Goal: Task Accomplishment & Management: Use online tool/utility

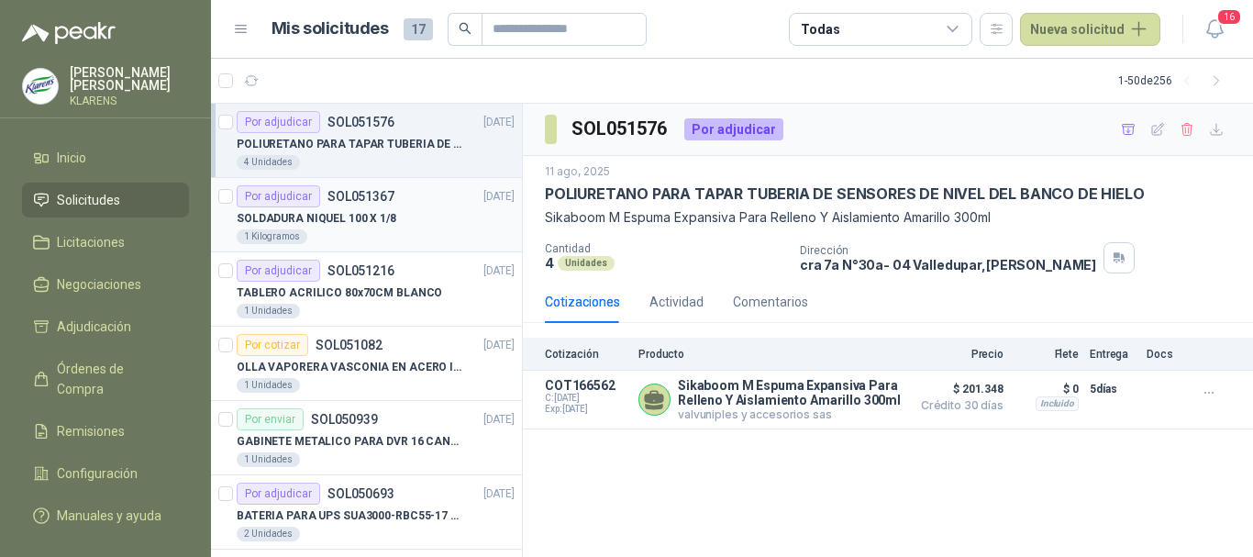
click at [405, 226] on div "SOLDADURA NIQUEL 100 X 1/8" at bounding box center [376, 218] width 278 height 22
click at [361, 286] on p "TABLERO ACRILICO 80x70CM BLANCO" at bounding box center [340, 292] width 206 height 17
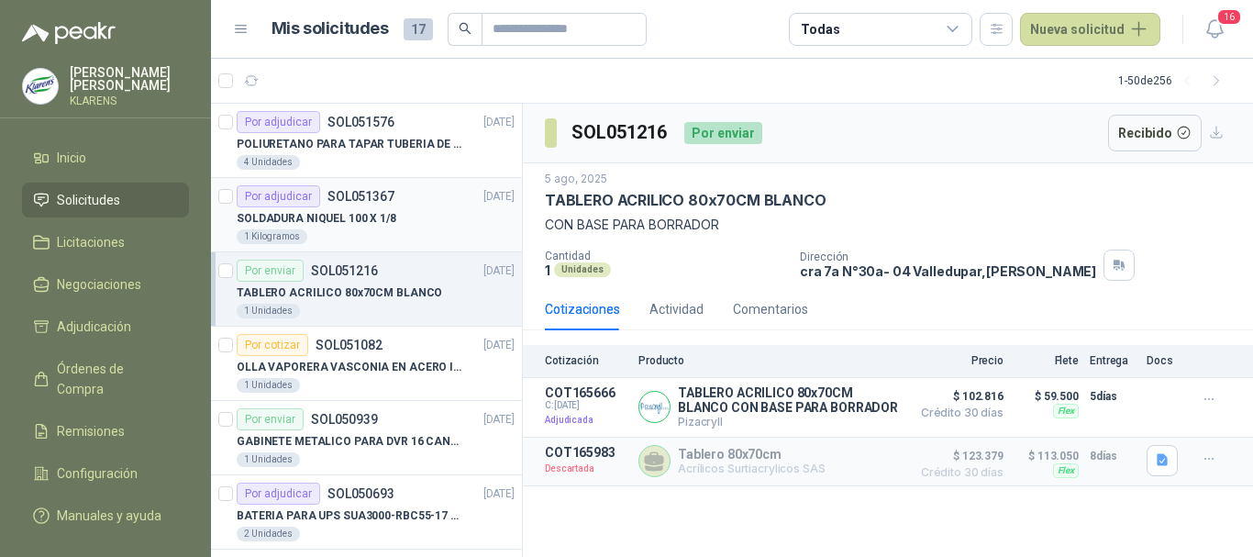
click at [382, 225] on p "SOLDADURA NIQUEL 100 X 1/8" at bounding box center [317, 218] width 160 height 17
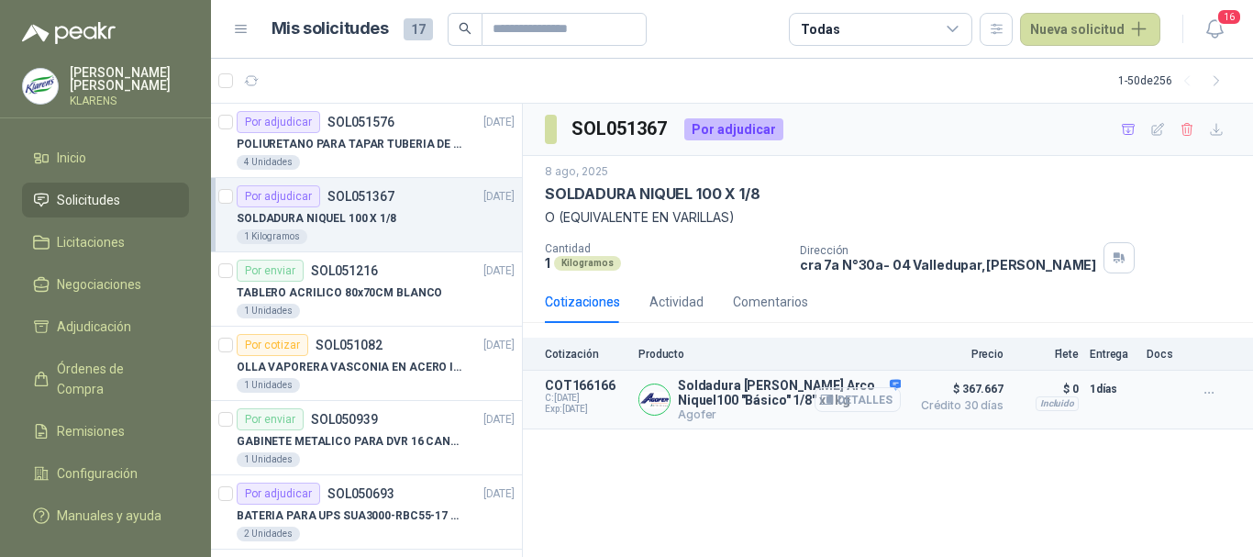
click at [872, 398] on button "Detalles" at bounding box center [858, 399] width 86 height 25
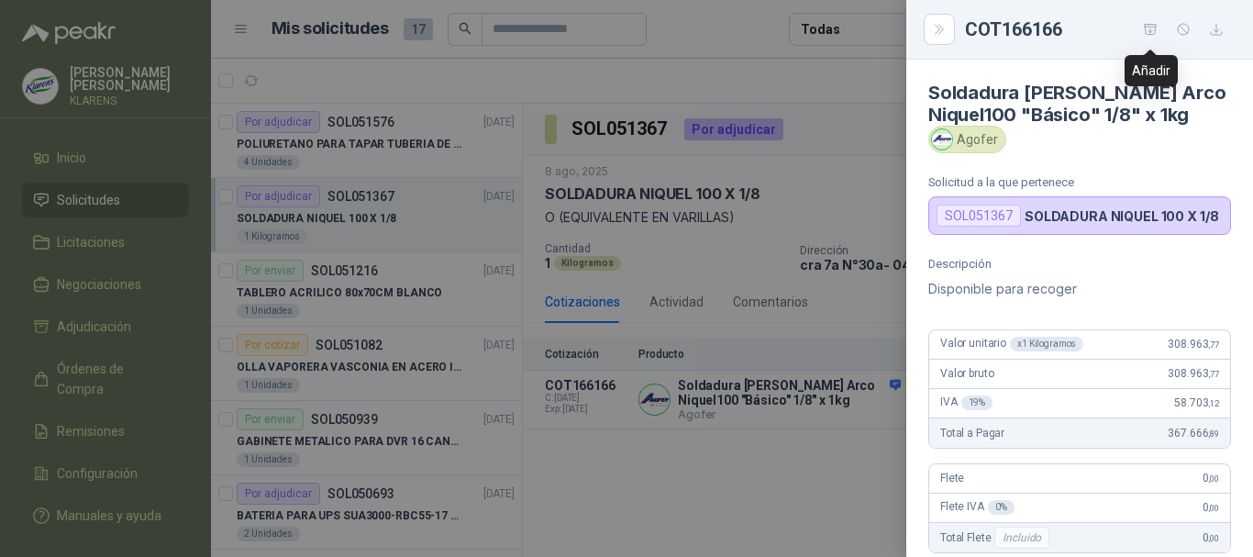
click at [1150, 29] on icon "button" at bounding box center [1151, 30] width 16 height 16
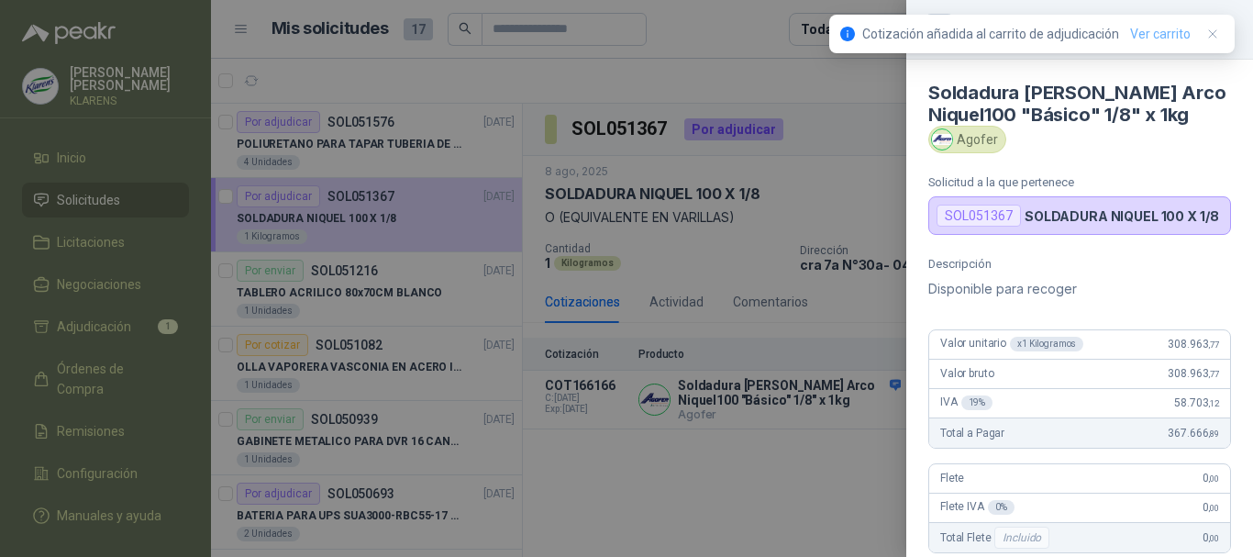
click at [1155, 34] on link "Ver carrito" at bounding box center [1160, 34] width 61 height 20
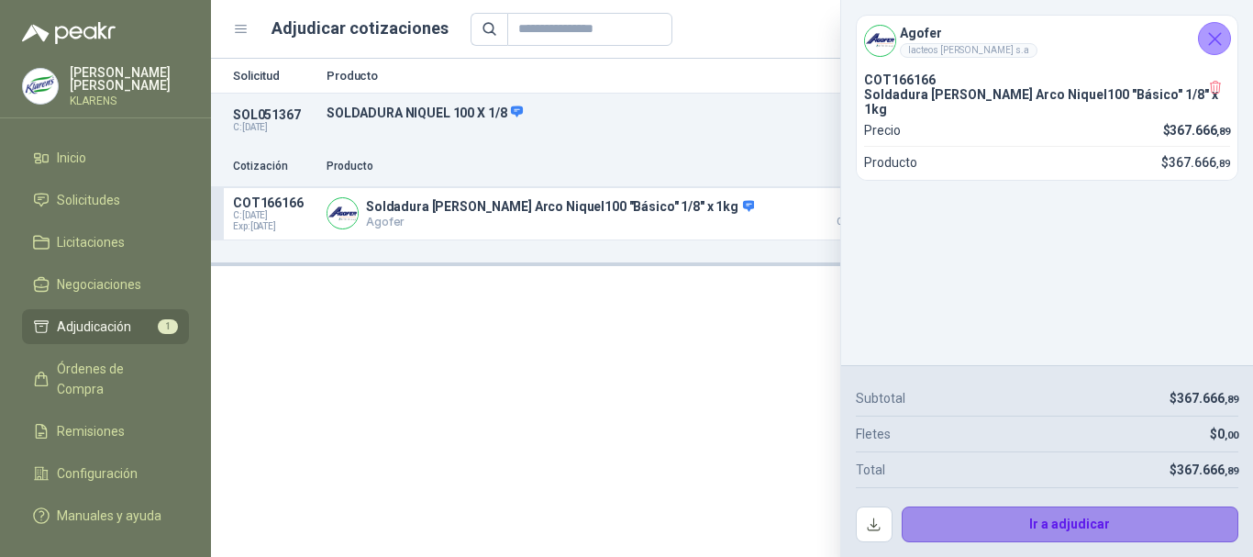
click at [1105, 522] on button "Ir a adjudicar" at bounding box center [1071, 524] width 338 height 37
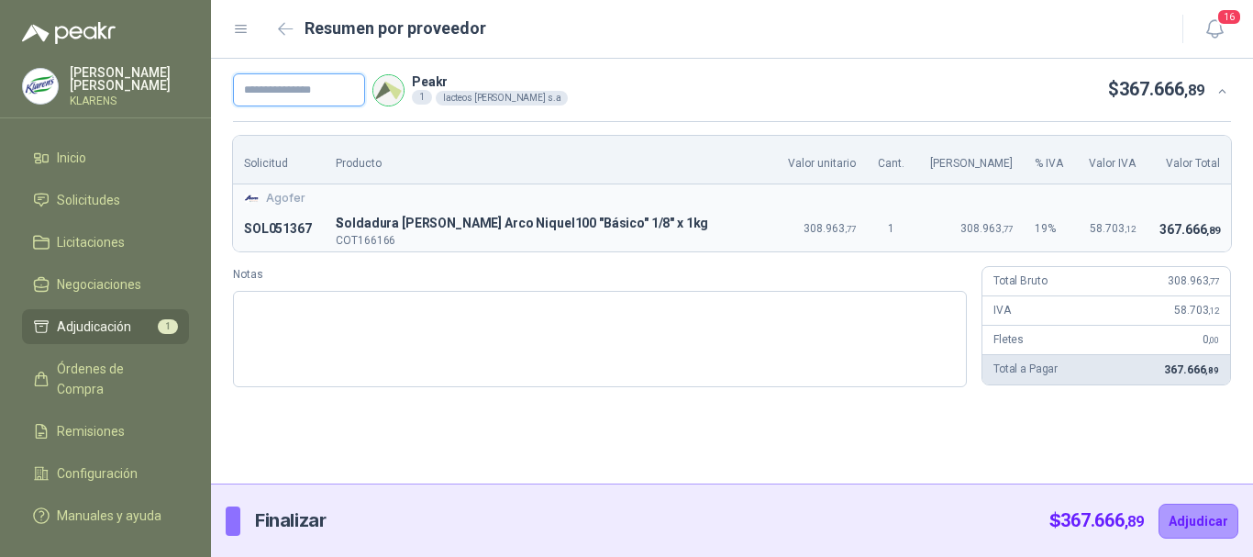
click at [343, 80] on input "text" at bounding box center [299, 89] width 132 height 33
click at [303, 94] on input "text" at bounding box center [299, 89] width 132 height 33
type input "*****"
click at [1159, 504] on button "Adjudicar" at bounding box center [1199, 521] width 80 height 35
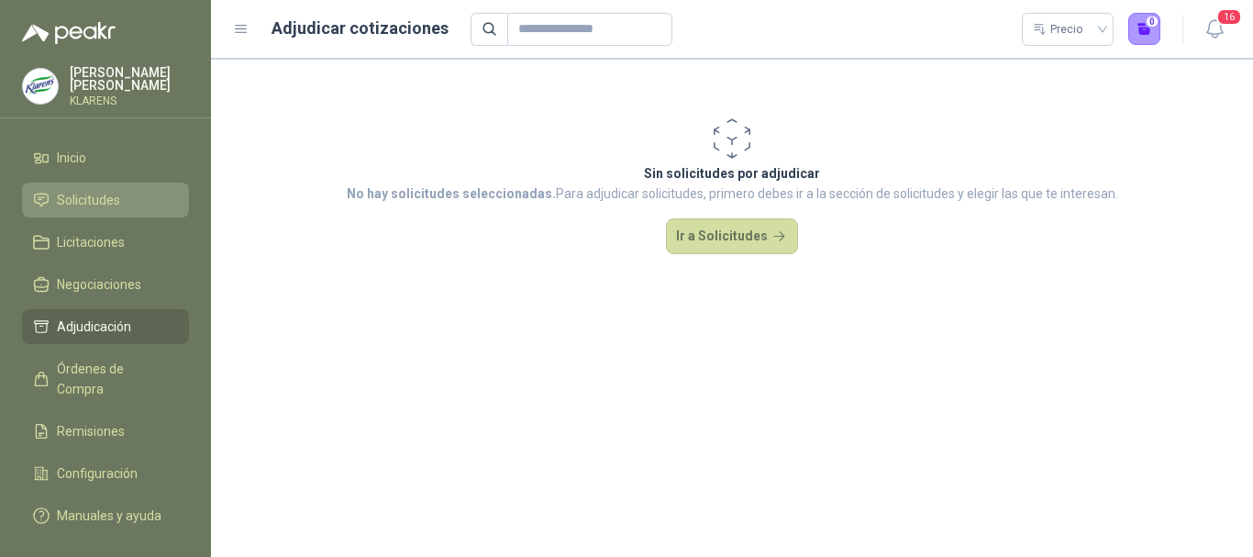
click at [83, 194] on span "Solicitudes" at bounding box center [88, 200] width 63 height 20
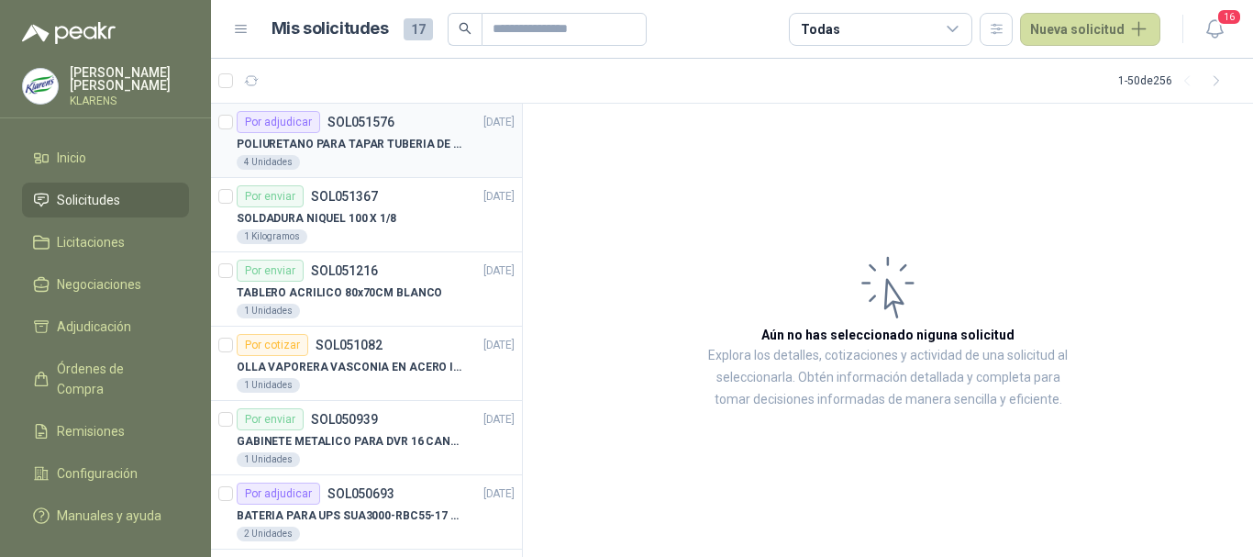
click at [436, 139] on p "POLIURETANO PARA TAPAR TUBERIA DE SENSORES DE NIVEL DEL BANCO DE HIELO" at bounding box center [351, 144] width 228 height 17
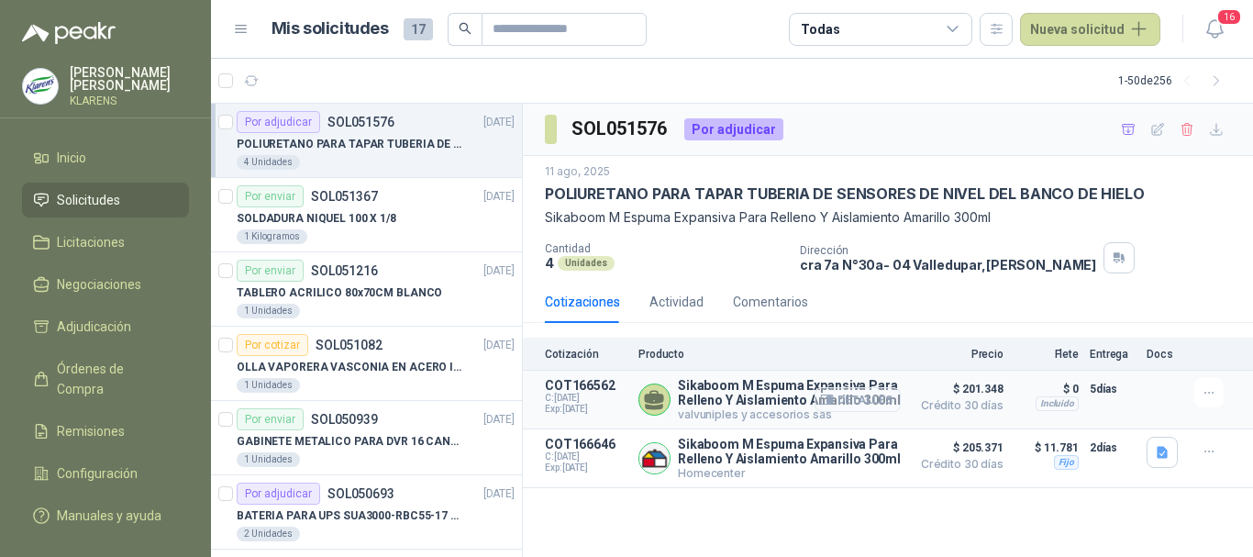
click at [859, 403] on button "Detalles" at bounding box center [858, 399] width 86 height 25
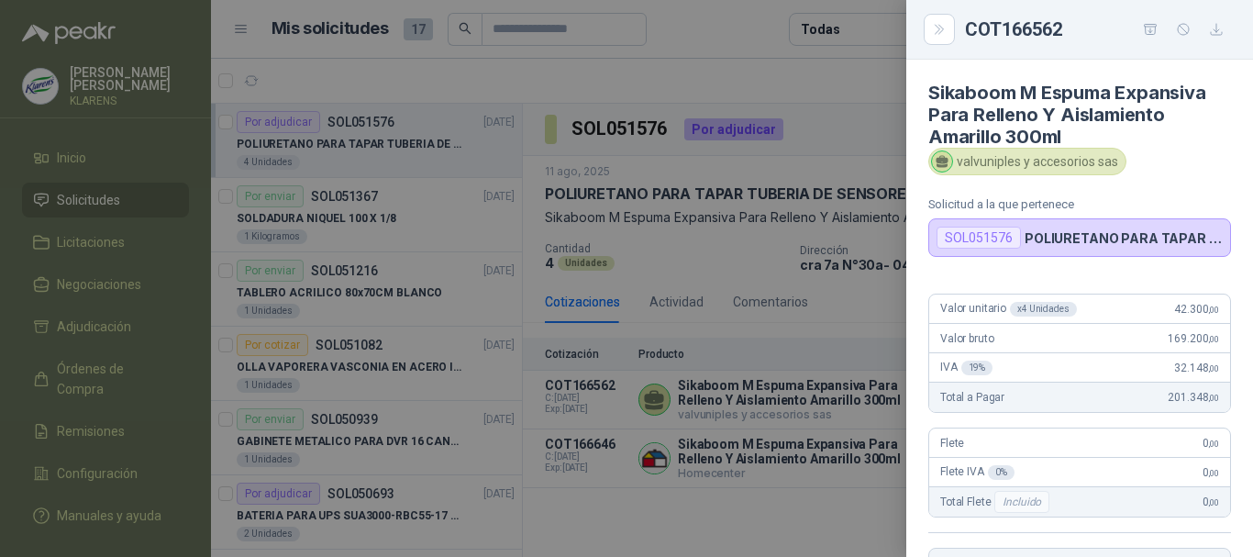
click at [850, 444] on div at bounding box center [626, 278] width 1253 height 557
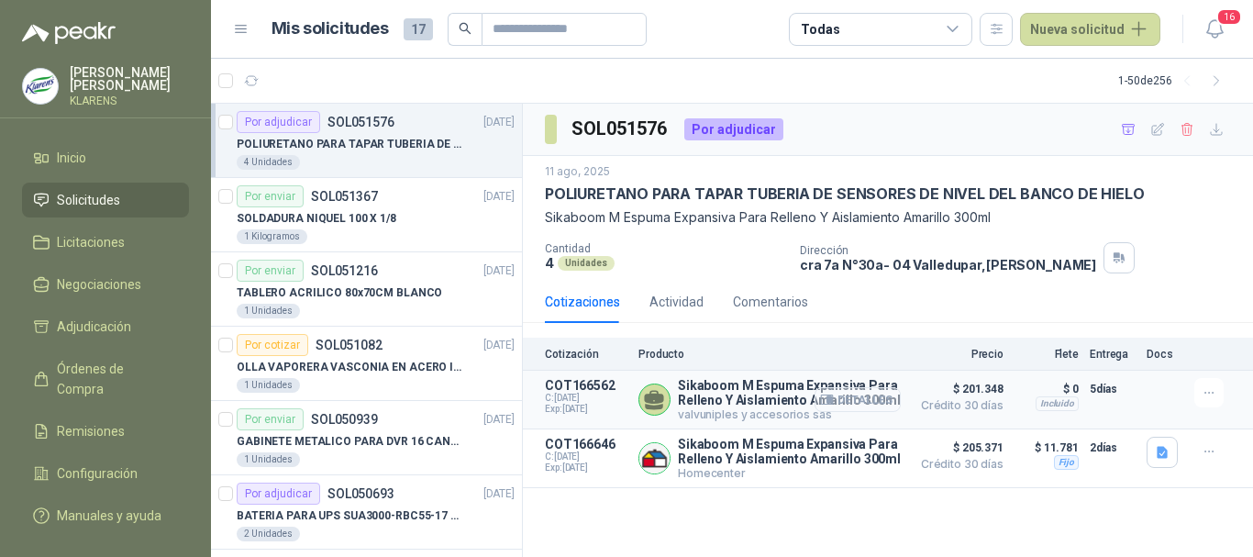
click at [875, 406] on button "Detalles" at bounding box center [858, 399] width 86 height 25
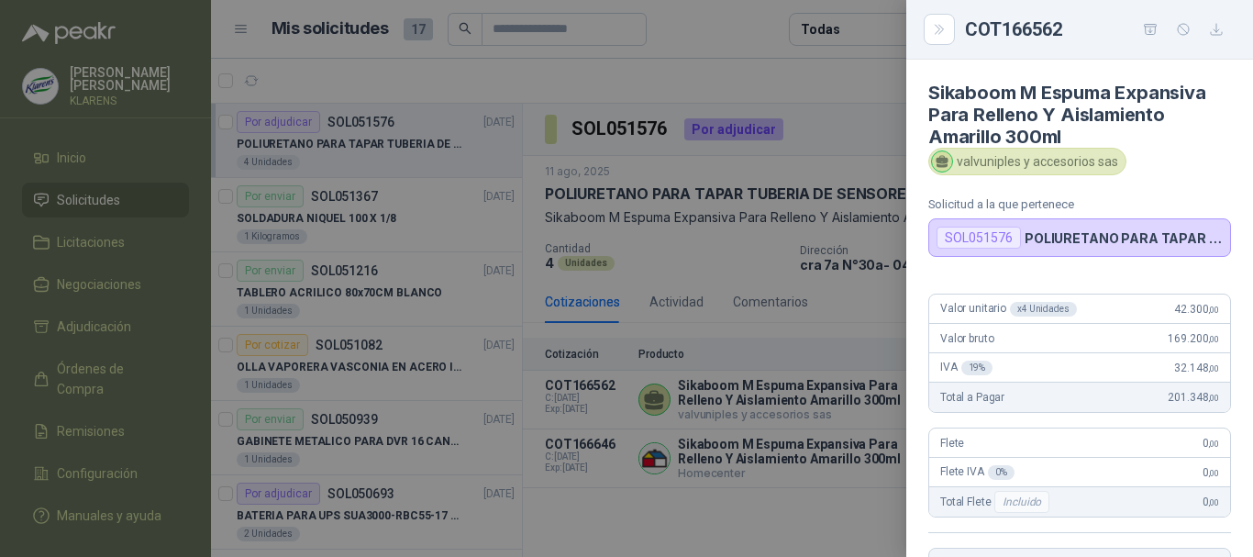
click at [786, 314] on div at bounding box center [626, 278] width 1253 height 557
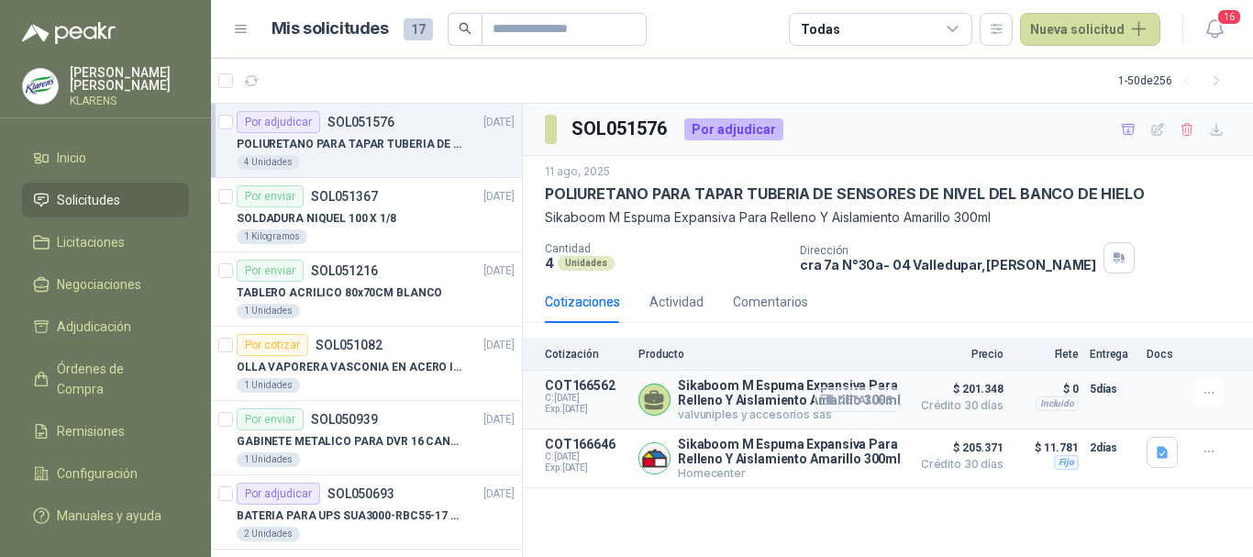
click at [852, 396] on button "Detalles" at bounding box center [858, 399] width 86 height 25
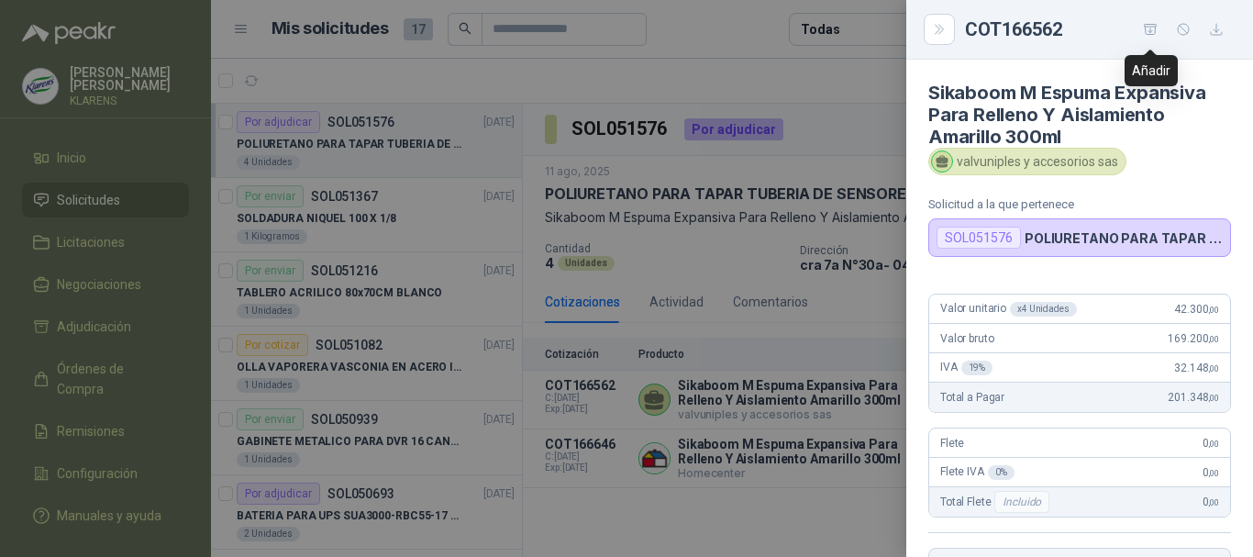
click at [1149, 31] on icon "button" at bounding box center [1150, 29] width 13 height 10
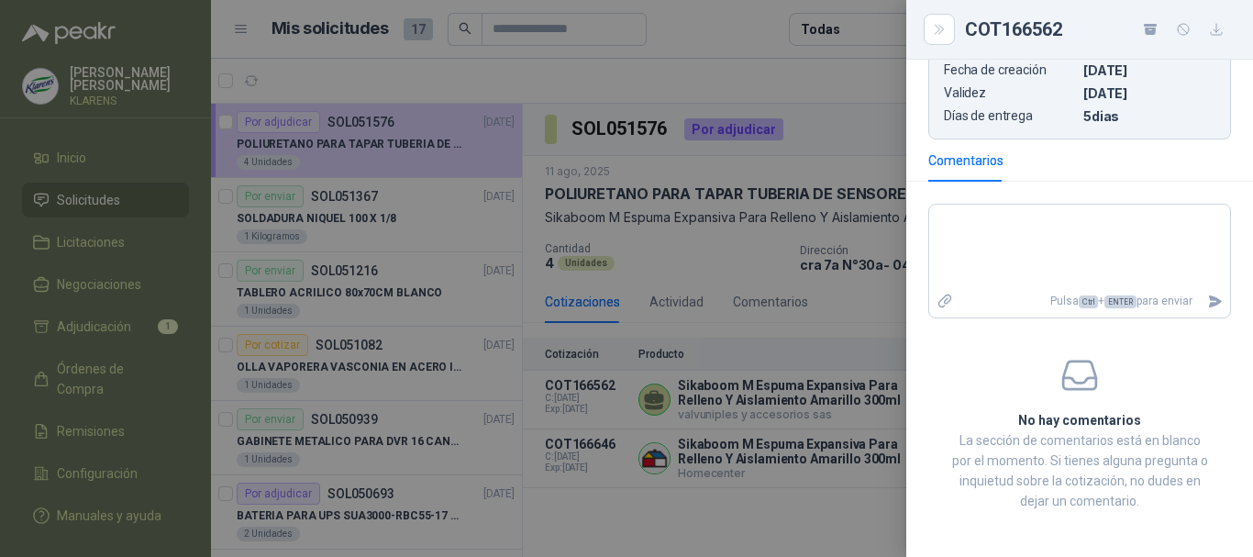
scroll to position [506, 0]
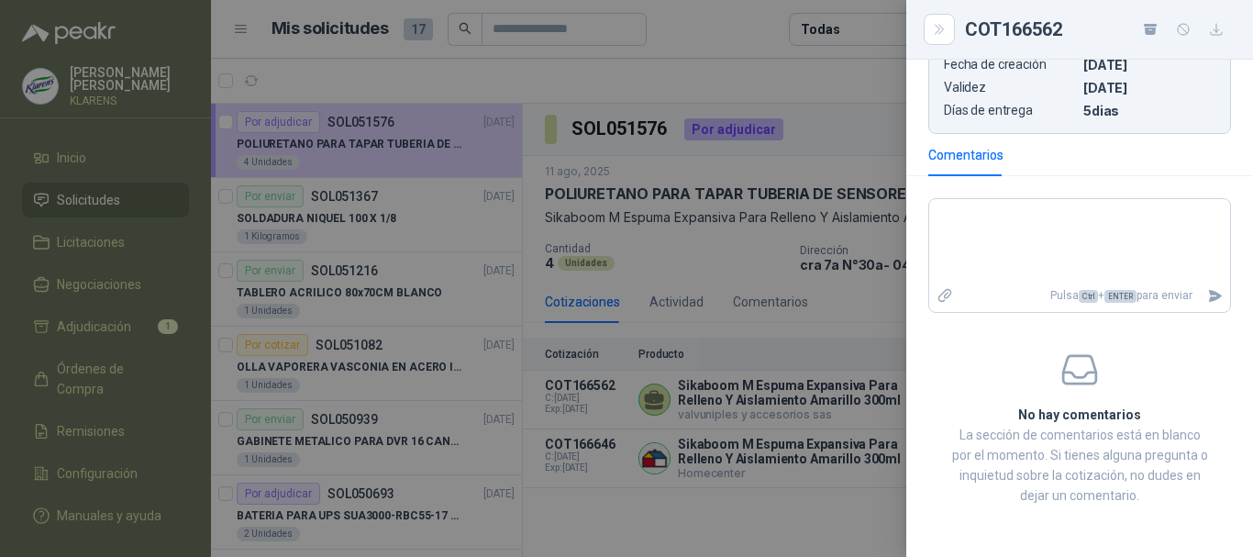
drag, startPoint x: 6, startPoint y: 291, endPoint x: 51, endPoint y: 302, distance: 46.3
click at [34, 299] on div at bounding box center [626, 278] width 1253 height 557
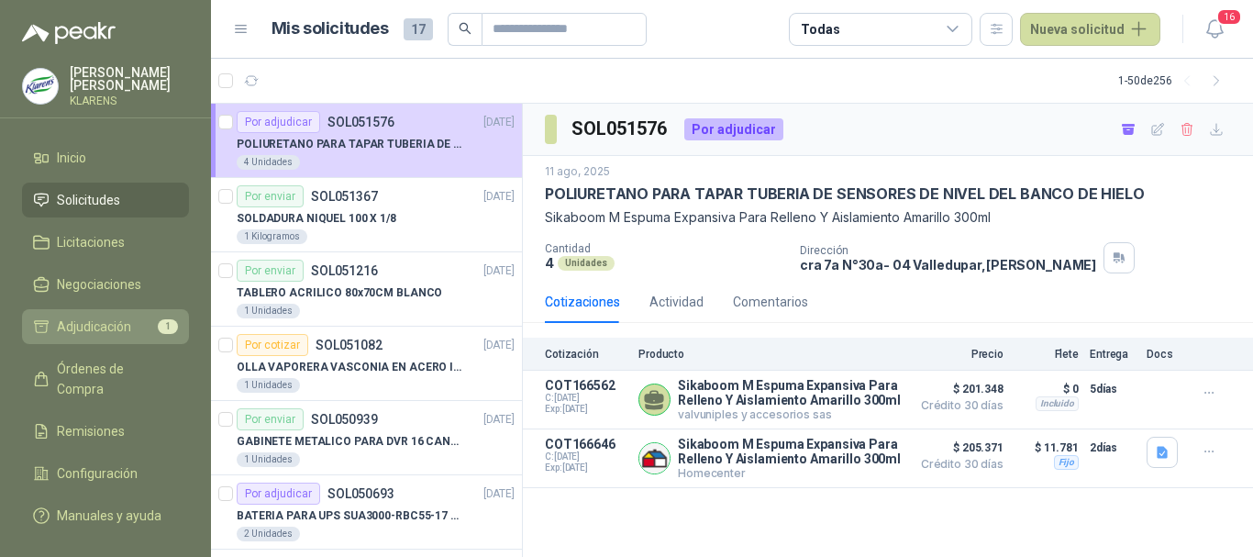
click at [113, 320] on span "Adjudicación" at bounding box center [94, 327] width 74 height 20
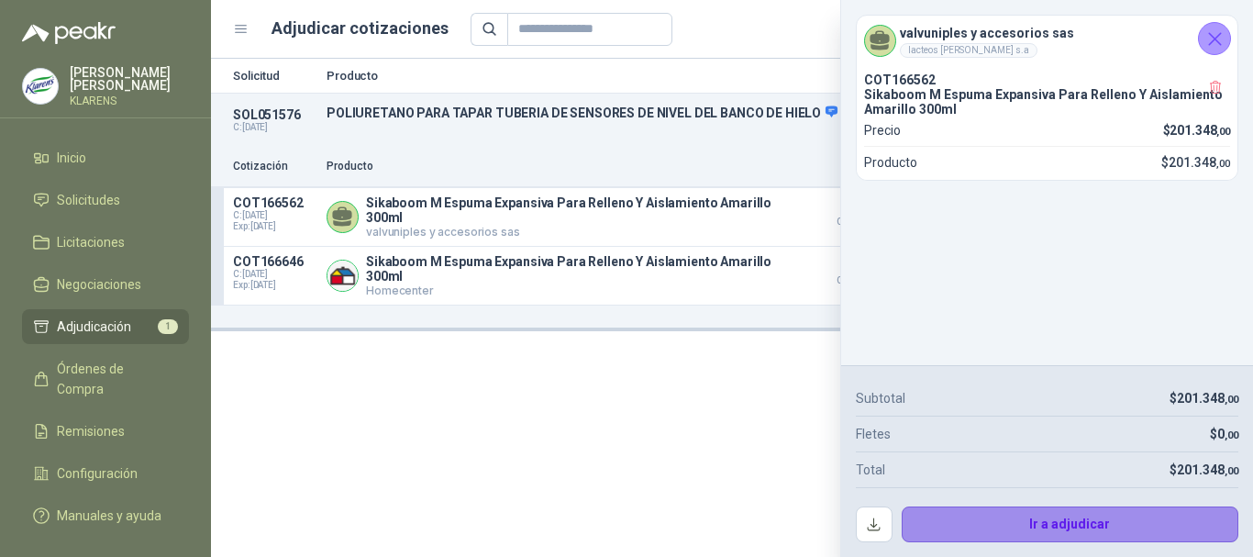
click at [1016, 528] on button "Ir a adjudicar" at bounding box center [1071, 524] width 338 height 37
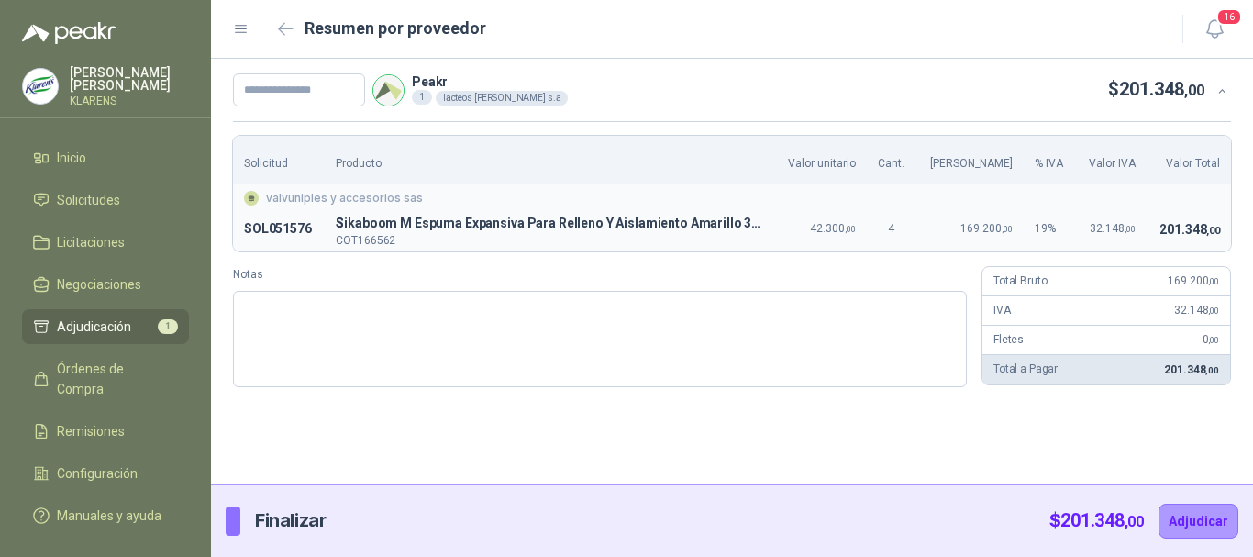
click at [312, 106] on div "Peakr 1 lacteos [PERSON_NAME] s.a $ 201.348 ,00" at bounding box center [732, 90] width 1042 height 62
drag, startPoint x: 313, startPoint y: 92, endPoint x: 325, endPoint y: 106, distance: 18.2
click at [317, 99] on input "text" at bounding box center [299, 89] width 132 height 33
drag, startPoint x: 1078, startPoint y: 432, endPoint x: 554, endPoint y: 457, distance: 524.4
click at [1050, 443] on div "Peakr 1 lacteos [PERSON_NAME] s.a $ 201.348 ,00 Solicitud Producto Valor unitar…" at bounding box center [732, 271] width 1042 height 425
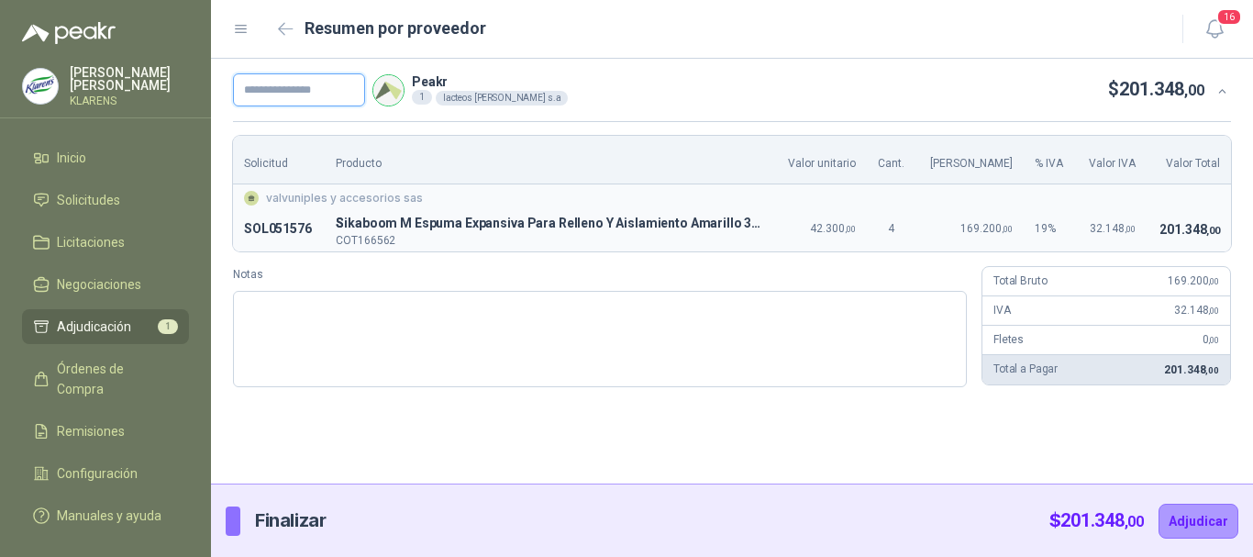
click at [317, 93] on input "text" at bounding box center [299, 89] width 132 height 33
type input "*****"
click at [1159, 504] on button "Adjudicar" at bounding box center [1199, 521] width 80 height 35
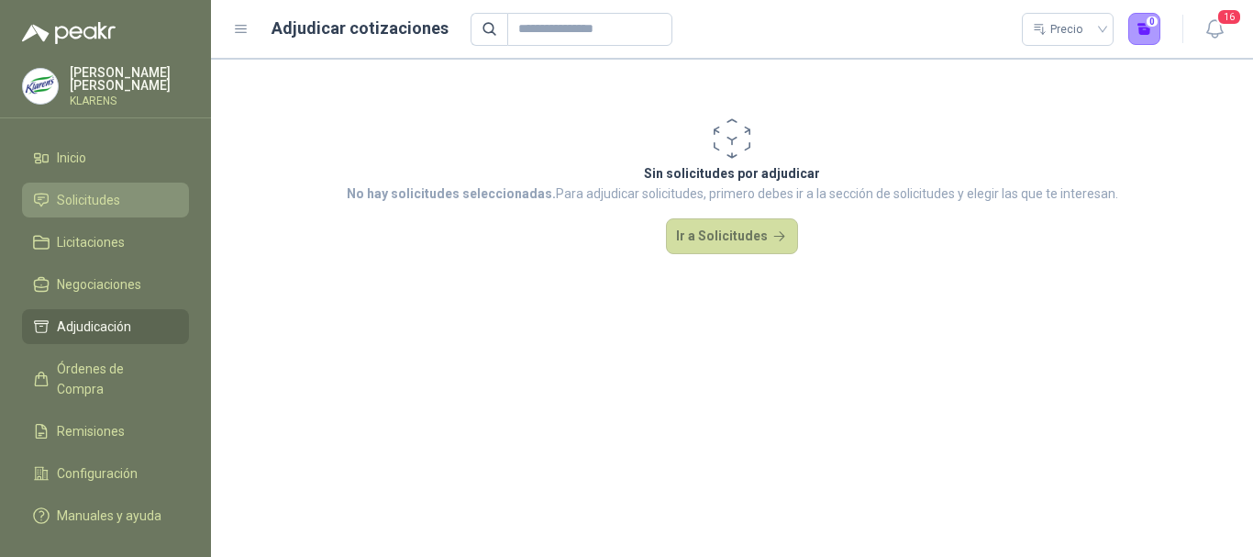
click at [121, 200] on li "Solicitudes" at bounding box center [105, 200] width 145 height 20
